Goal: Task Accomplishment & Management: Complete application form

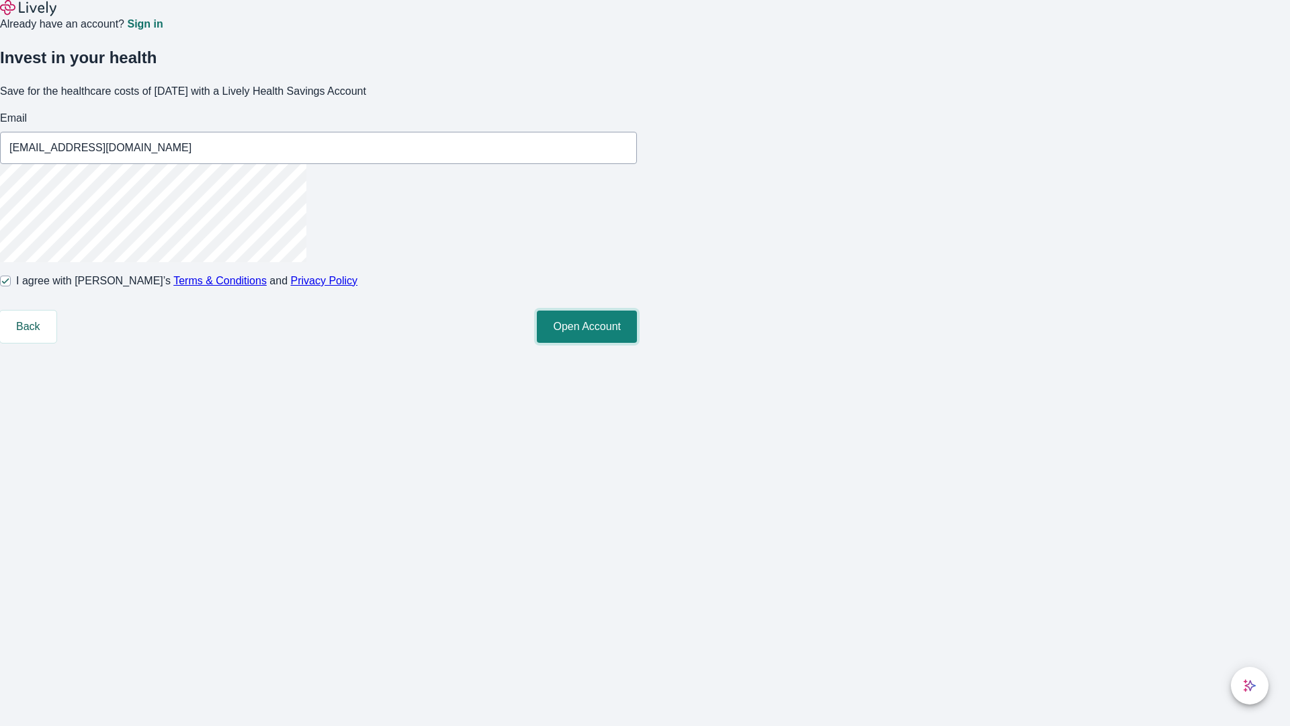
click at [637, 343] on button "Open Account" at bounding box center [587, 326] width 100 height 32
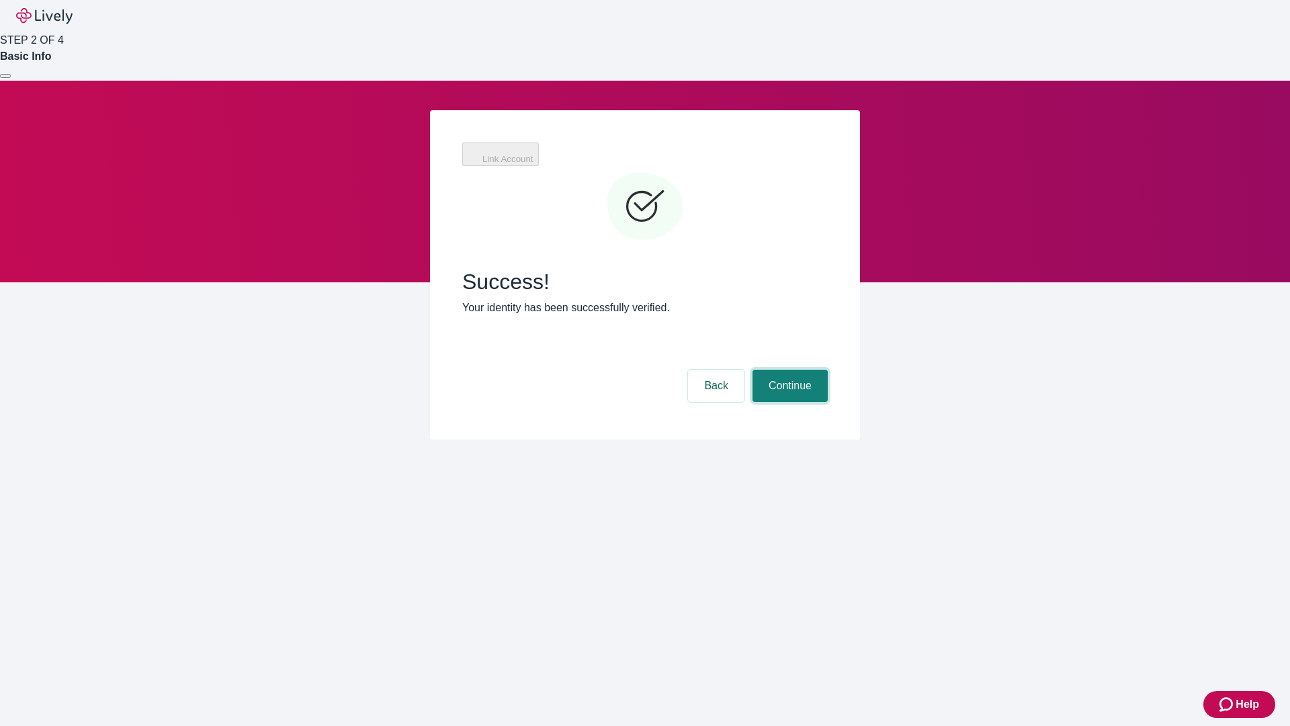
click at [788, 370] on button "Continue" at bounding box center [790, 386] width 75 height 32
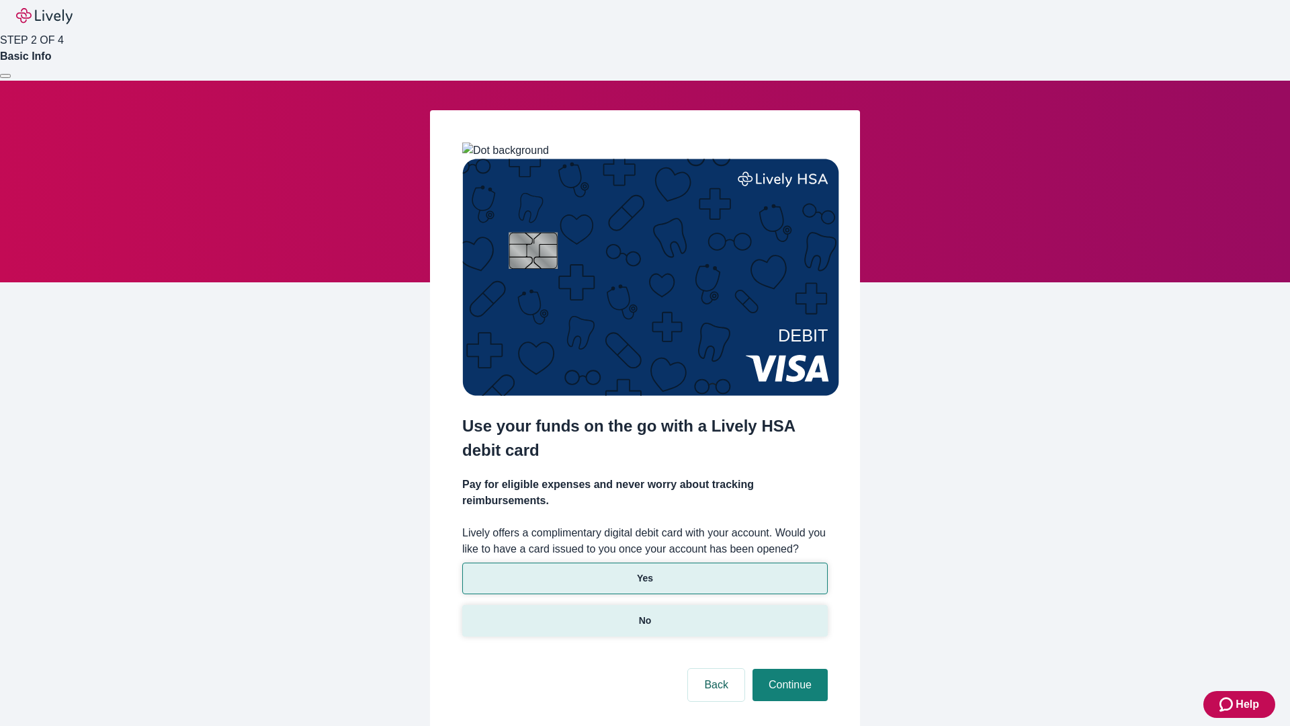
click at [644, 613] on p "No" at bounding box center [645, 620] width 13 height 14
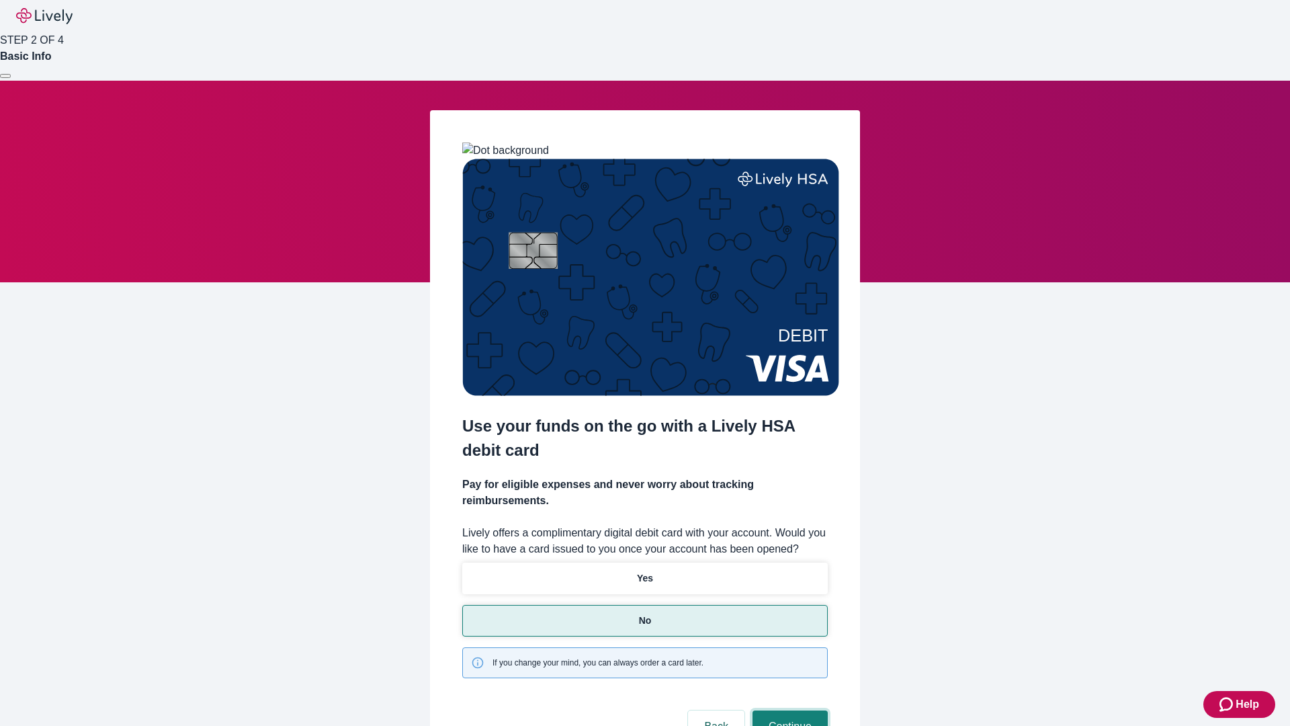
click at [788, 710] on button "Continue" at bounding box center [790, 726] width 75 height 32
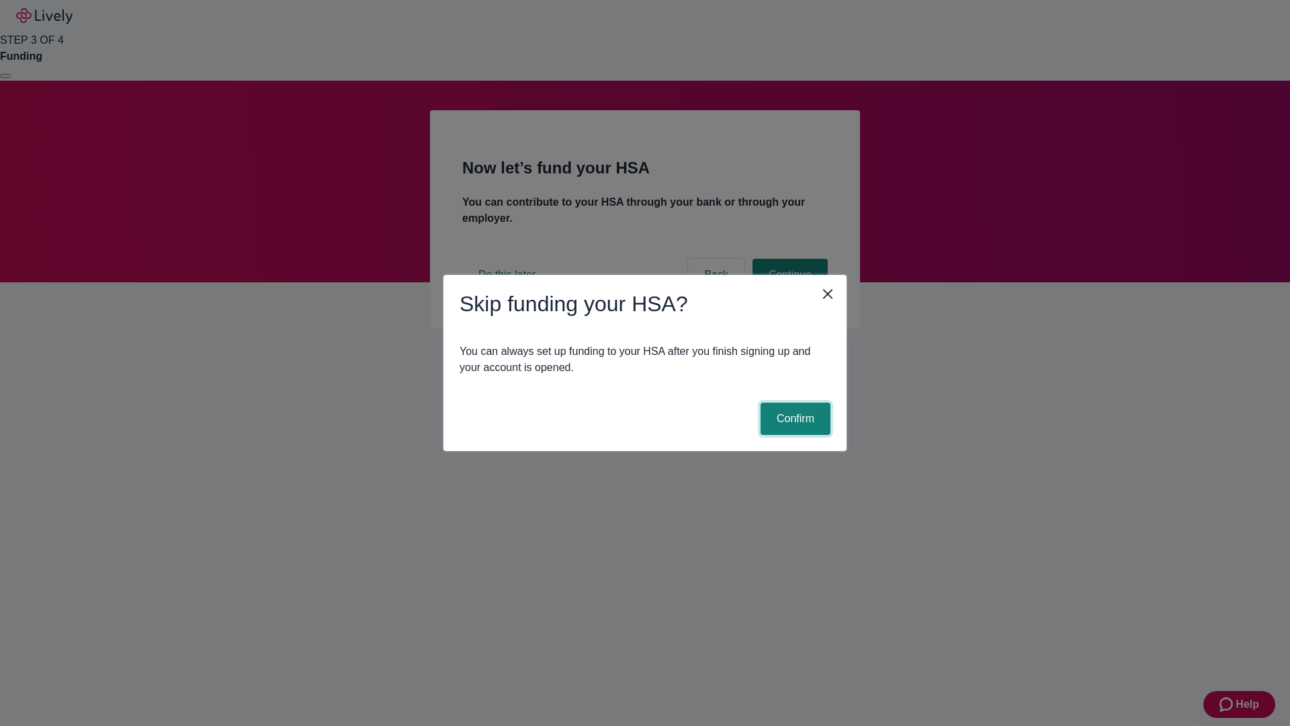
click at [793, 419] on button "Confirm" at bounding box center [796, 418] width 70 height 32
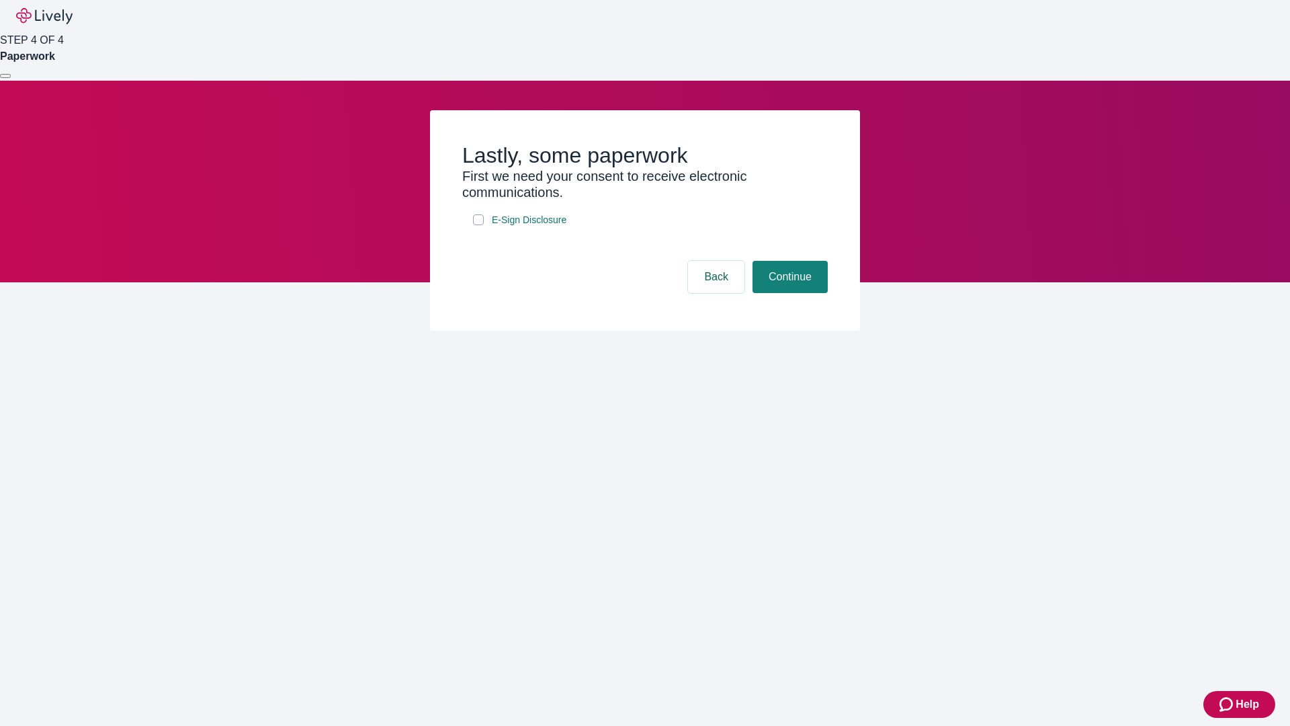
click at [478, 225] on input "E-Sign Disclosure" at bounding box center [478, 219] width 11 height 11
checkbox input "true"
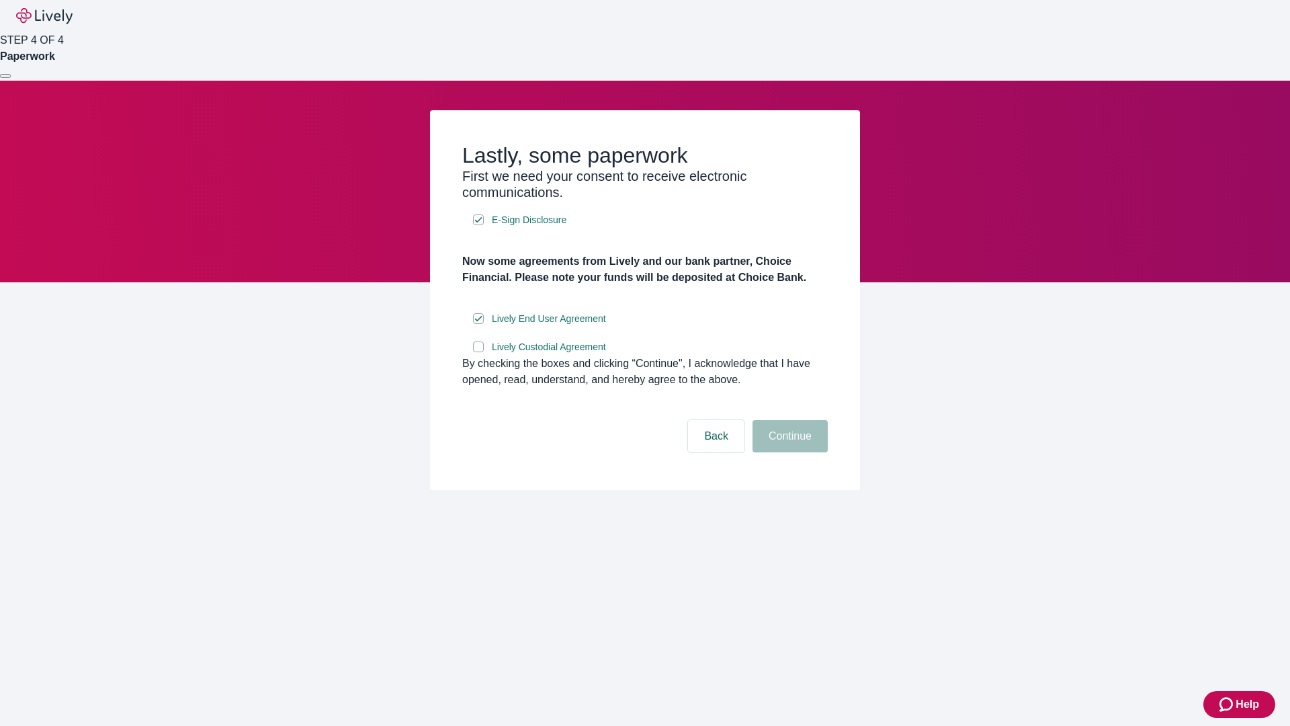
click at [478, 352] on input "Lively Custodial Agreement" at bounding box center [478, 346] width 11 height 11
checkbox input "true"
click at [788, 452] on button "Continue" at bounding box center [790, 436] width 75 height 32
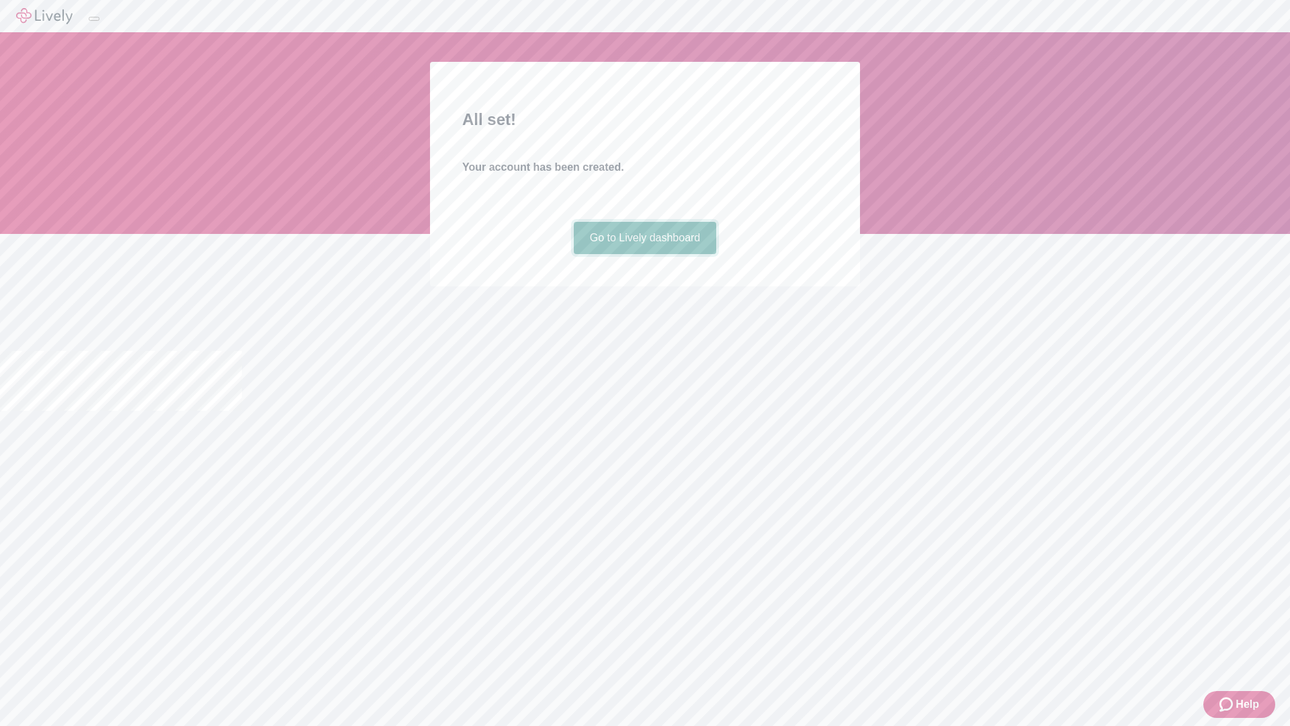
click at [644, 254] on link "Go to Lively dashboard" at bounding box center [645, 238] width 143 height 32
